Goal: Task Accomplishment & Management: Complete application form

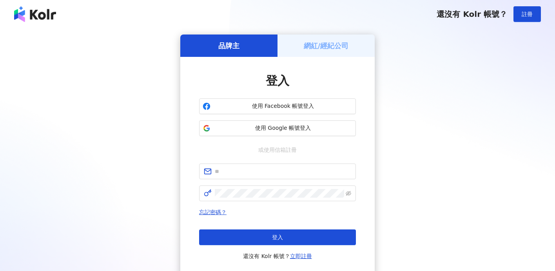
click at [300, 123] on button "使用 Google 帳號登入" at bounding box center [277, 128] width 157 height 16
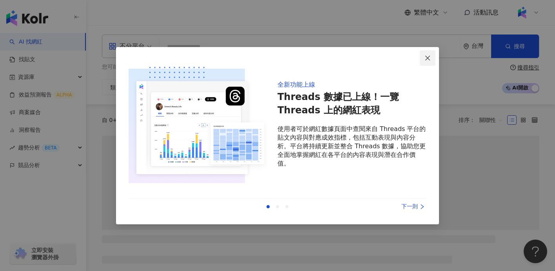
click at [429, 56] on icon "close" at bounding box center [428, 58] width 6 height 6
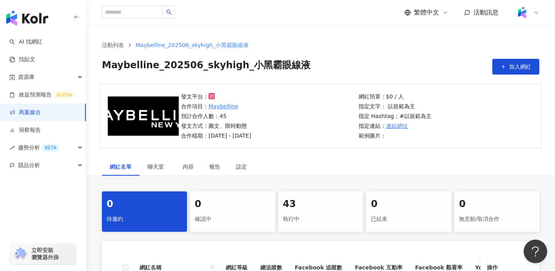
scroll to position [96, 0]
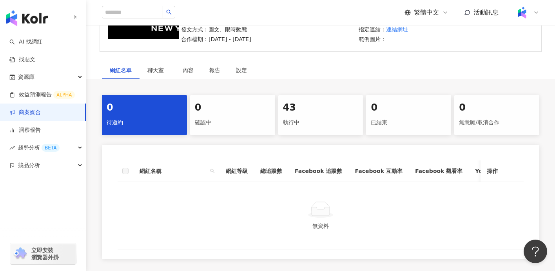
click at [322, 114] on div "43" at bounding box center [321, 107] width 76 height 13
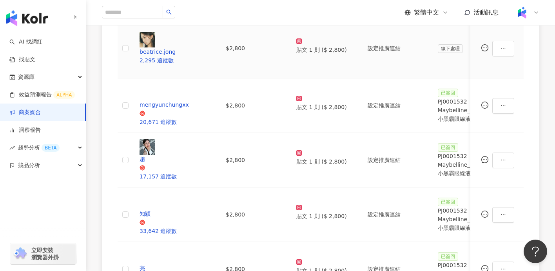
scroll to position [502, 0]
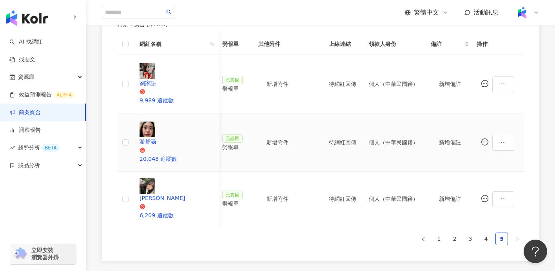
scroll to position [0, 377]
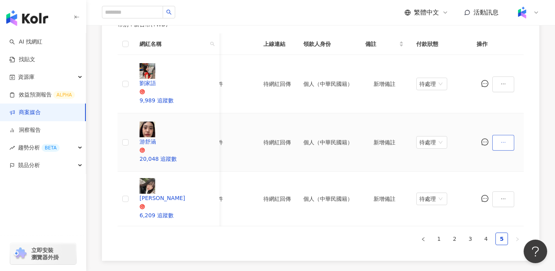
click at [506, 140] on icon "ellipsis" at bounding box center [503, 142] width 5 height 5
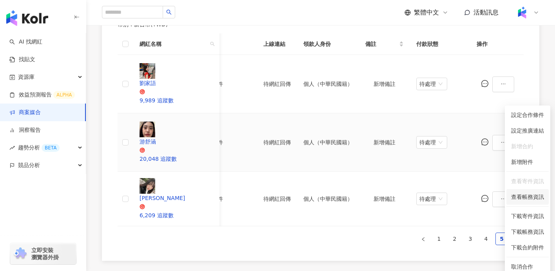
click at [525, 197] on span "查看帳務資訊" at bounding box center [527, 197] width 33 height 9
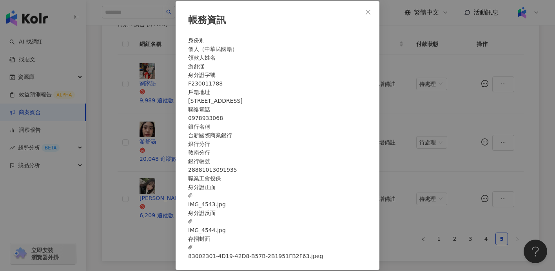
scroll to position [31, 0]
click at [226, 207] on span "IMG_4543.jpg" at bounding box center [207, 199] width 38 height 17
click at [226, 227] on span "IMG_4544.jpg" at bounding box center [207, 225] width 38 height 17
click at [148, 171] on div "帳務資訊 身份別 個人（中華民國籍） 領款人姓名 游舒涵 身分證字號 F230011788 戶籍地址 宜蘭縣宜蘭市新東里9鄰校舍路7巷2號 聯絡電話 0978…" at bounding box center [277, 135] width 555 height 271
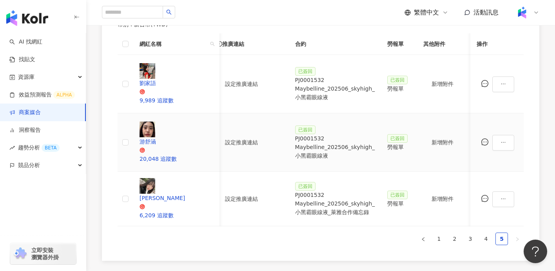
scroll to position [0, 166]
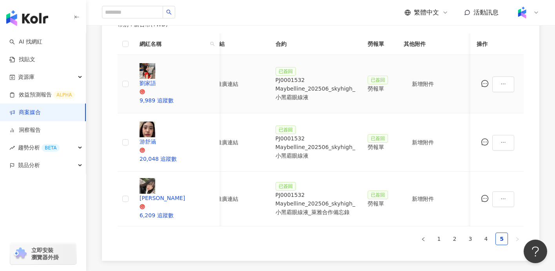
click at [315, 76] on div "PJ0001532 Maybelline_202506_skyhigh_小黑霸眼線液" at bounding box center [316, 89] width 80 height 26
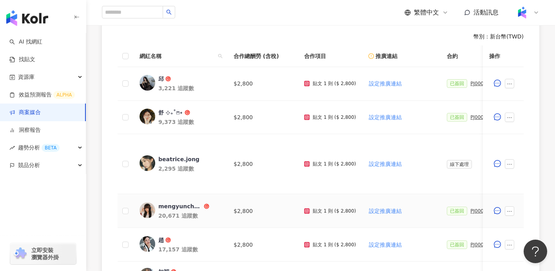
scroll to position [502, 0]
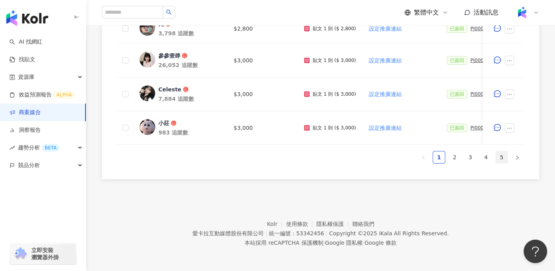
click at [499, 158] on link "5" at bounding box center [502, 157] width 12 height 12
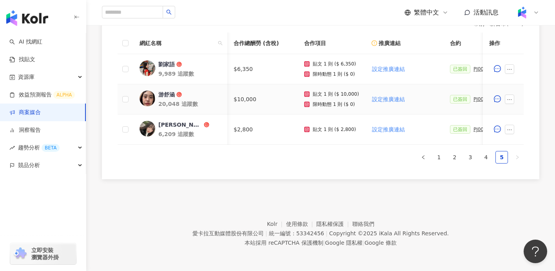
scroll to position [0, 149]
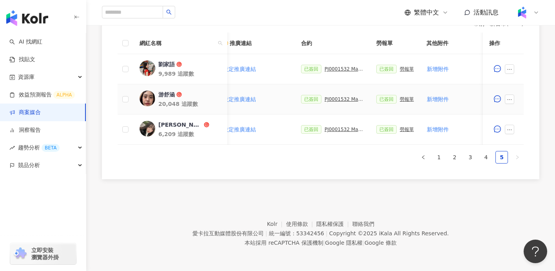
click at [347, 96] on div "PJ0001532 Maybelline_202506_skyhigh_小黑霸眼線液" at bounding box center [344, 98] width 39 height 5
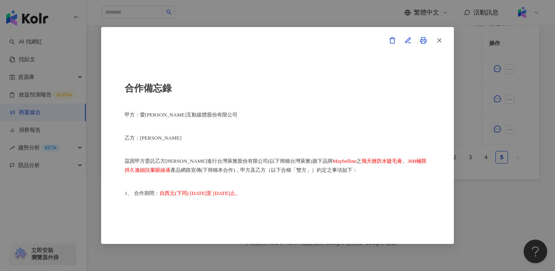
scroll to position [457, 0]
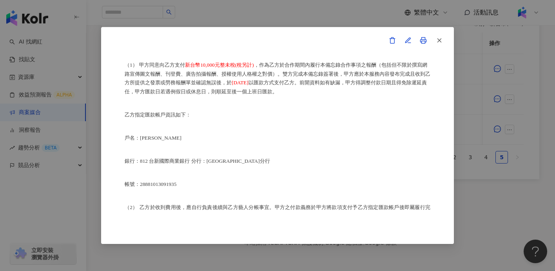
click at [486, 182] on div "合作備忘錄 甲方：愛[PERSON_NAME]互動媒體股份有限公司 乙方：[PERSON_NAME] 茲因甲方委託乙方[PERSON_NAME]進行台灣萊雅股…" at bounding box center [277, 135] width 555 height 271
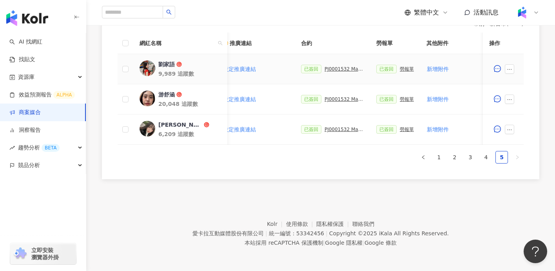
click at [320, 67] on div "已簽回 PJ0001532 Maybelline_202506_skyhigh_小黑霸眼線液" at bounding box center [332, 69] width 63 height 9
click at [333, 70] on div "PJ0001532 Maybelline_202506_skyhigh_小黑霸眼線液" at bounding box center [344, 68] width 39 height 5
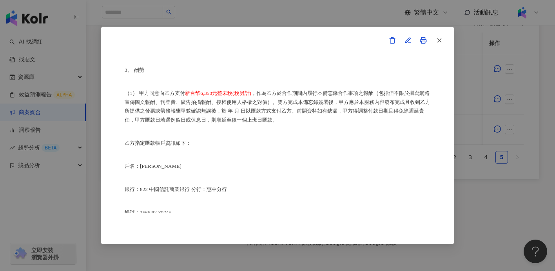
scroll to position [427, 0]
click at [472, 193] on div "合作備忘錄 甲方：愛[PERSON_NAME]互動媒體股份有限公司 乙方：劉家語 茲因甲方委託乙方劉家語進行台灣萊雅股份有限公司(以下簡稱台灣萊雅)旗下品牌 …" at bounding box center [277, 135] width 555 height 271
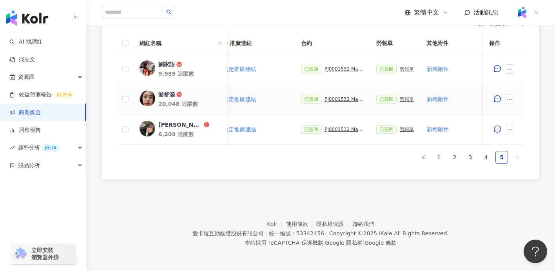
click at [334, 100] on div "PJ0001532 Maybelline_202506_skyhigh_小黑霸眼線液" at bounding box center [344, 98] width 39 height 5
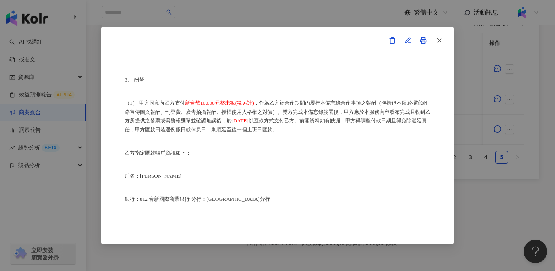
scroll to position [417, 0]
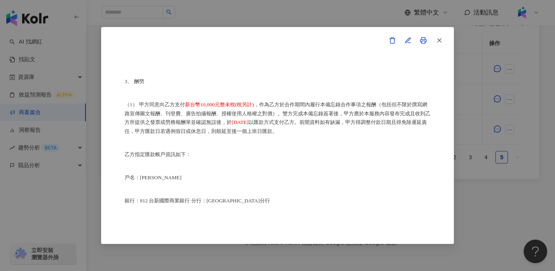
drag, startPoint x: 244, startPoint y: 119, endPoint x: 289, endPoint y: 118, distance: 45.5
click at [289, 118] on p "（1） 甲方同意向乙方支付 新台幣10,000元整未稅(稅另計) ，作為乙方於合作期間內履行本備忘錄合作事項之報酬（包括但不限於撰寫網路宣傳圖文報酬、刊登費、…" at bounding box center [278, 118] width 306 height 36
copy span "[DATE]"
click at [496, 182] on div "合作備忘錄 甲方：愛[PERSON_NAME]互動媒體股份有限公司 乙方：[PERSON_NAME] 茲因甲方委託乙方[PERSON_NAME]進行台灣萊雅股…" at bounding box center [277, 135] width 555 height 271
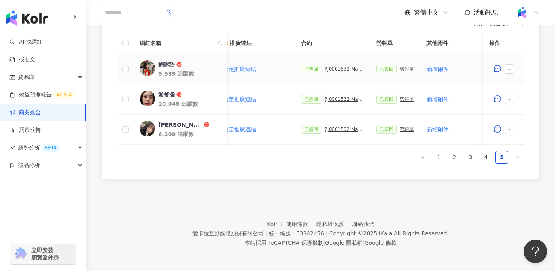
click at [341, 68] on div "PJ0001532 Maybelline_202506_skyhigh_小黑霸眼線液" at bounding box center [344, 68] width 39 height 5
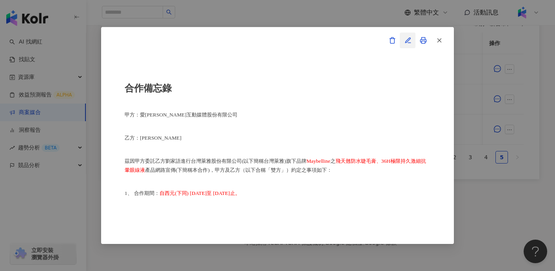
click at [413, 39] on button "button" at bounding box center [408, 41] width 16 height 16
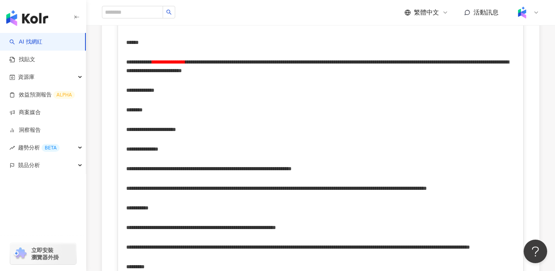
scroll to position [427, 0]
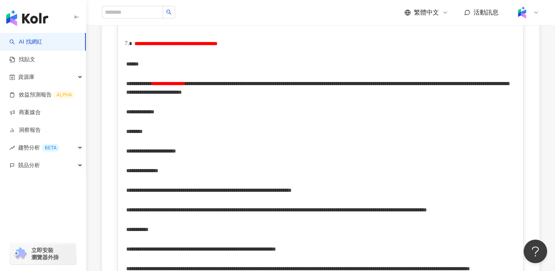
click at [509, 95] on span "**********" at bounding box center [317, 88] width 383 height 14
click at [155, 95] on span "**********" at bounding box center [317, 88] width 383 height 14
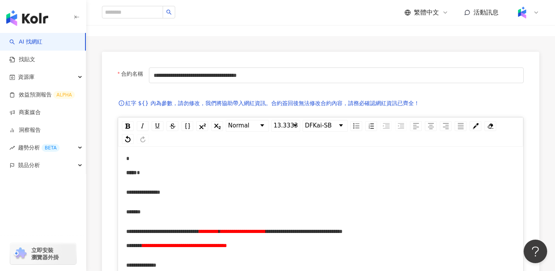
scroll to position [0, 0]
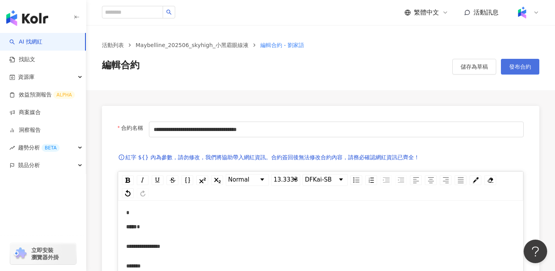
click at [523, 67] on span "發布合約" at bounding box center [520, 67] width 22 height 6
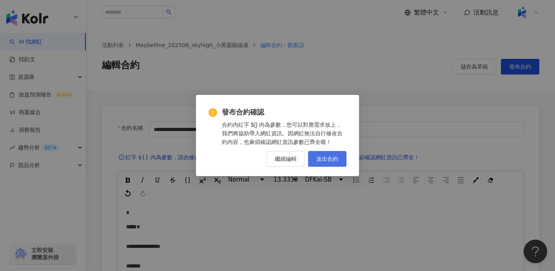
click at [331, 156] on span "送出合約" at bounding box center [327, 159] width 22 height 6
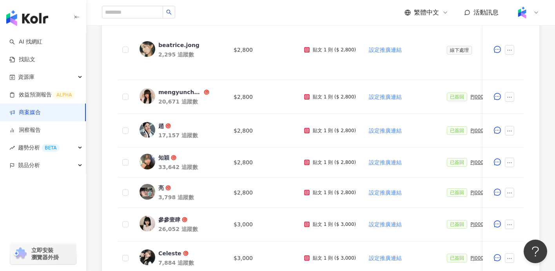
scroll to position [502, 0]
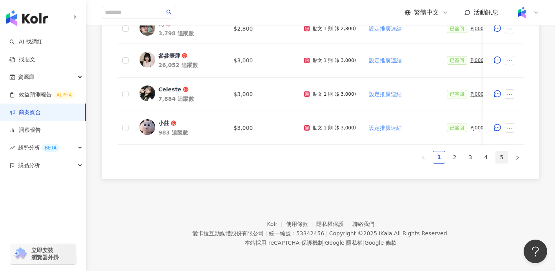
click at [503, 156] on link "5" at bounding box center [502, 157] width 12 height 12
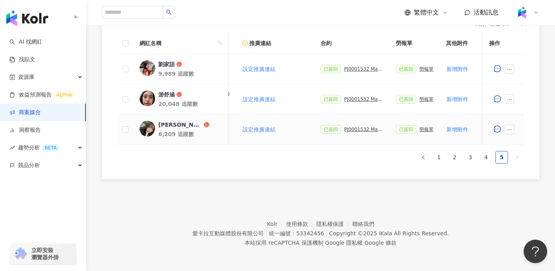
scroll to position [0, 170]
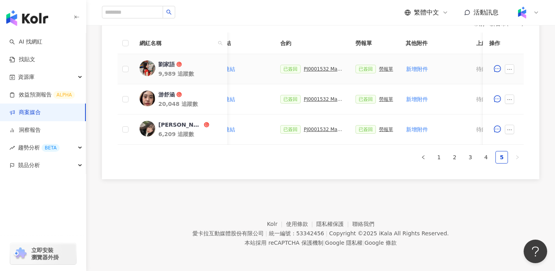
click at [307, 69] on div "PJ0001532 Maybelline_202506_skyhigh_小黑霸眼線液" at bounding box center [323, 68] width 39 height 5
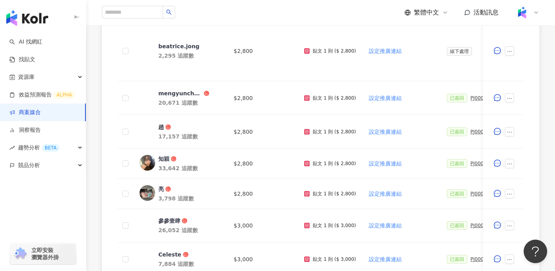
scroll to position [502, 0]
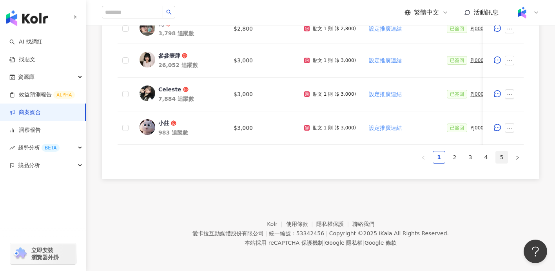
click at [501, 158] on link "5" at bounding box center [502, 157] width 12 height 12
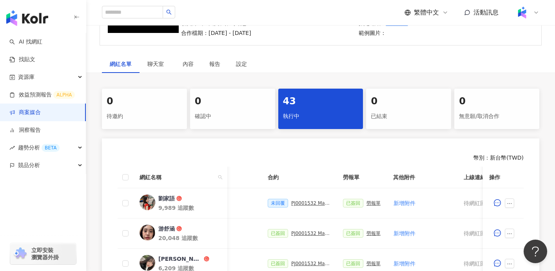
scroll to position [237, 0]
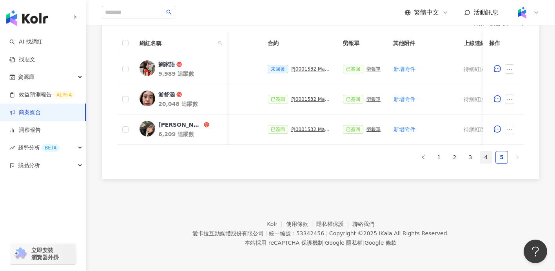
click at [483, 157] on link "4" at bounding box center [486, 157] width 12 height 12
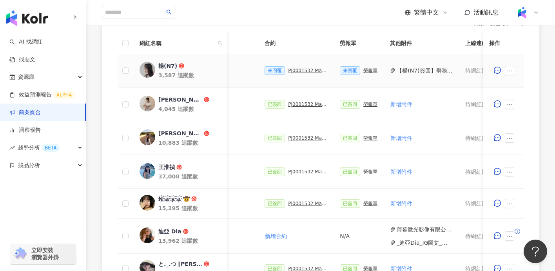
click at [294, 71] on div "PJ0001532 Maybelline_202506_skyhigh_小黑霸眼線液" at bounding box center [307, 70] width 39 height 5
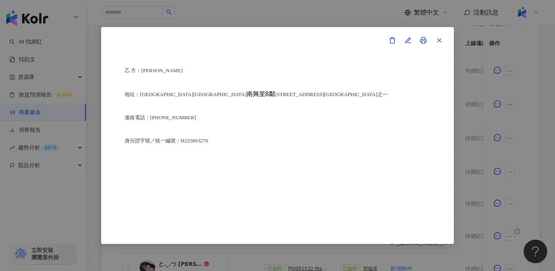
scroll to position [1957, 0]
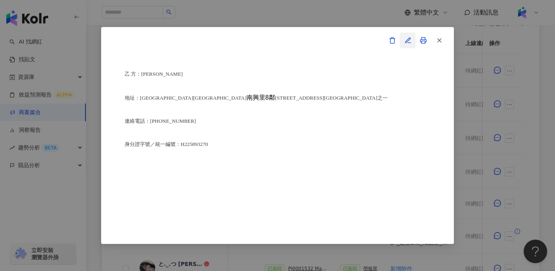
click at [408, 39] on icon "button" at bounding box center [408, 40] width 5 height 5
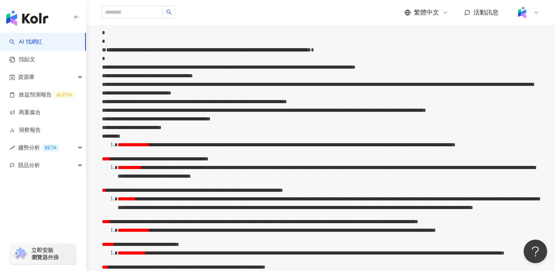
scroll to position [1694, 0]
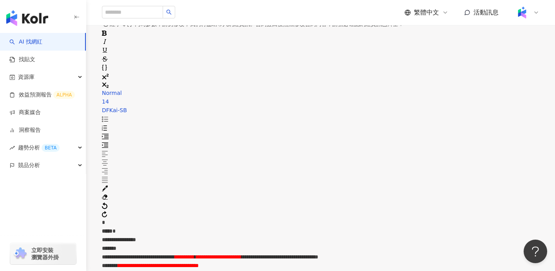
scroll to position [0, 0]
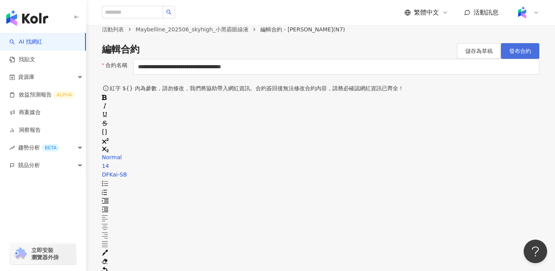
click at [526, 54] on span "發布合約" at bounding box center [520, 51] width 22 height 6
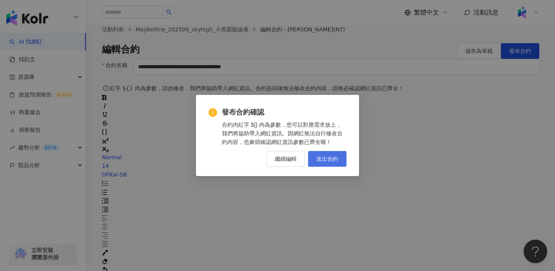
click at [339, 159] on button "送出合約" at bounding box center [327, 159] width 38 height 16
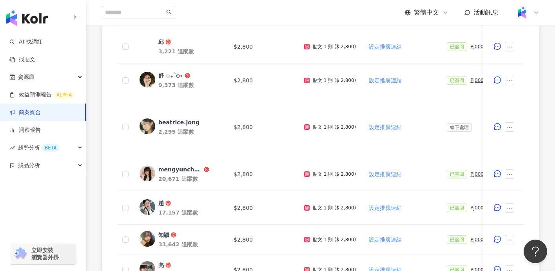
scroll to position [502, 0]
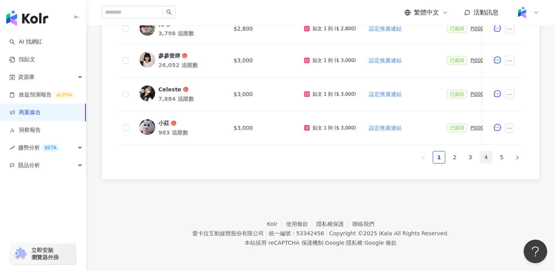
click at [488, 156] on link "4" at bounding box center [486, 157] width 12 height 12
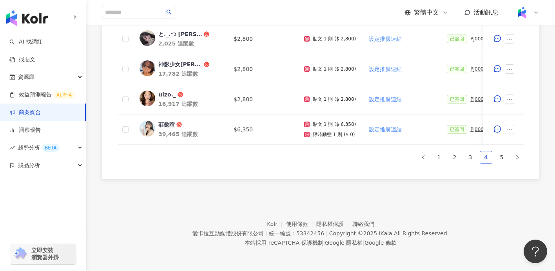
scroll to position [467, 0]
click at [485, 159] on link "4" at bounding box center [486, 157] width 12 height 12
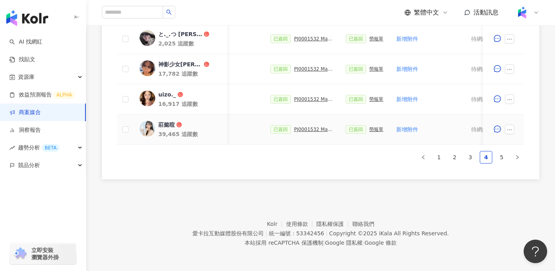
click at [303, 129] on div "PJ0001532 Maybelline_202506_skyhigh_小黑霸眼線液" at bounding box center [313, 129] width 39 height 5
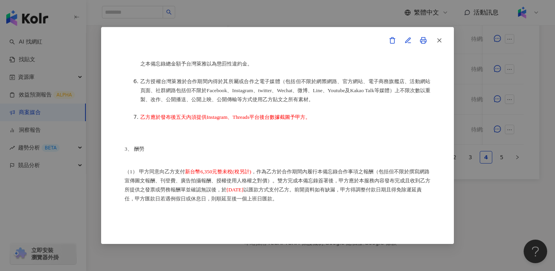
scroll to position [420, 0]
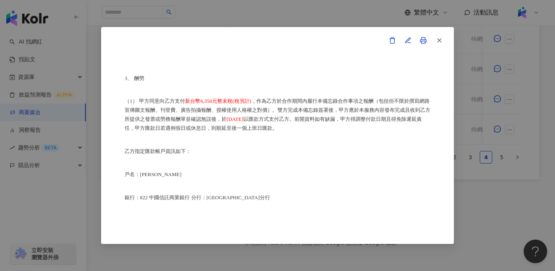
click at [499, 203] on div "合作備忘錄 甲方：愛卡拉互動媒體股份有限公司 乙方：莊懿暄 茲因甲方委託乙方莊懿暄進行台灣萊雅股份有限公司(以下簡稱台灣萊雅)旗下品牌 Maybelline …" at bounding box center [277, 135] width 555 height 271
